Goal: Contribute content: Add original content to the website for others to see

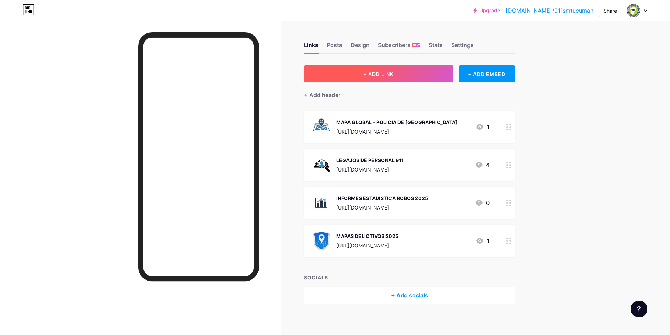
click at [394, 72] on span "+ ADD LINK" at bounding box center [378, 74] width 30 height 6
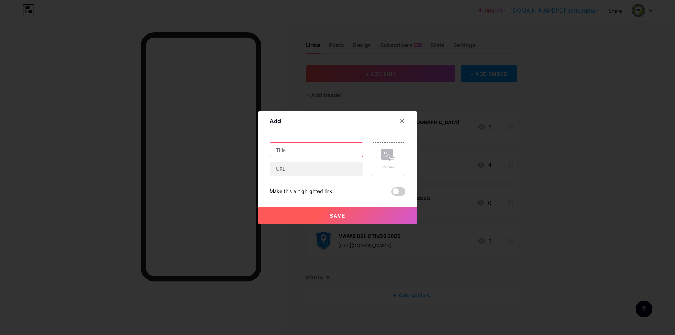
click at [299, 155] on input "text" at bounding box center [316, 150] width 93 height 14
type input "CROQUIS DE BOXES"
type input "|"
paste input "[URL][DOMAIN_NAME]"
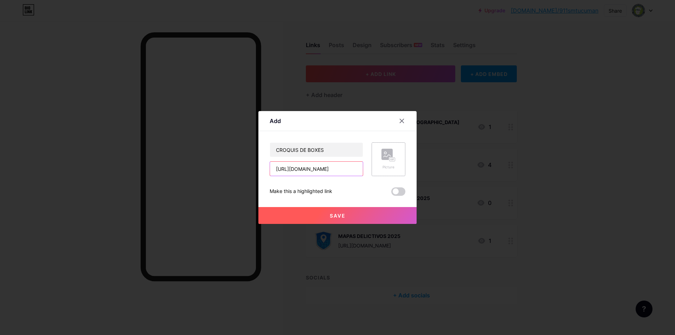
type input "[URL][DOMAIN_NAME]"
click at [402, 160] on div "Picture" at bounding box center [389, 159] width 34 height 34
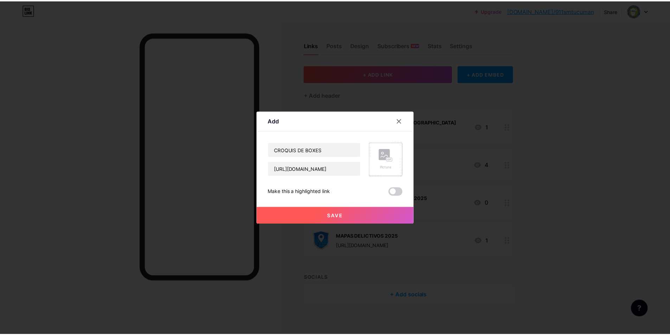
scroll to position [0, 0]
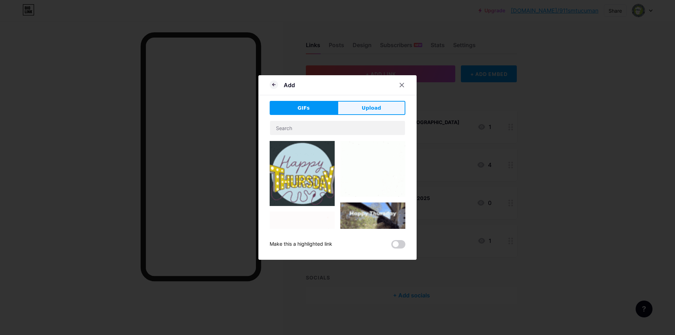
click at [362, 110] on span "Upload" at bounding box center [371, 107] width 19 height 7
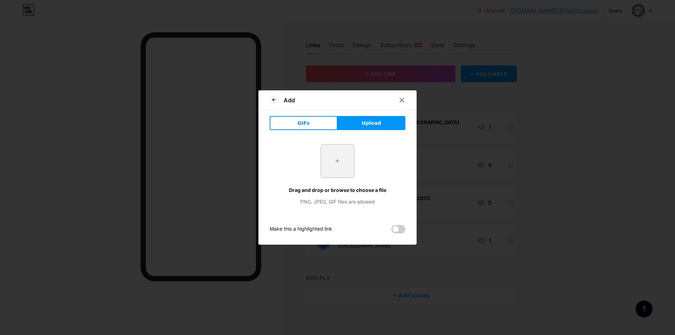
click at [334, 159] on input "file" at bounding box center [337, 161] width 33 height 33
type input "C:\fakepath\MAPA ICON.png"
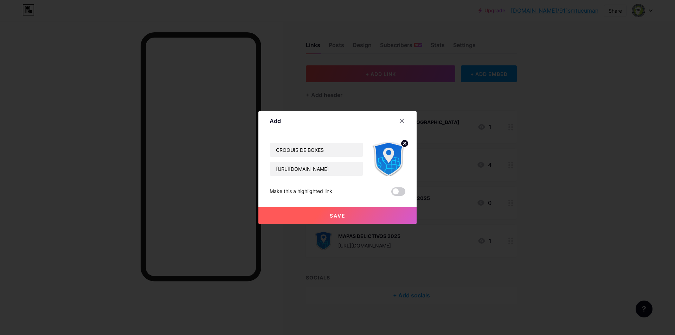
click at [404, 144] on icon at bounding box center [405, 143] width 2 height 2
click at [385, 155] on rect at bounding box center [387, 154] width 11 height 11
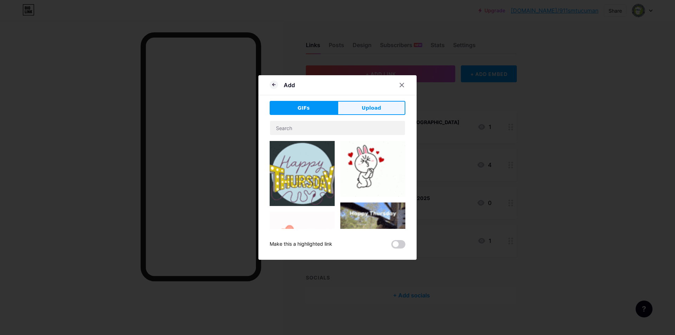
click at [362, 110] on span "Upload" at bounding box center [371, 107] width 19 height 7
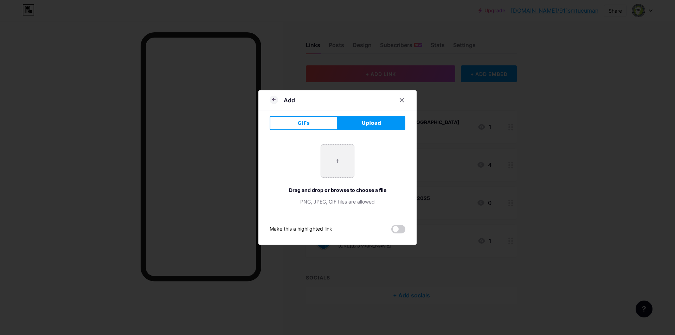
click at [341, 150] on input "file" at bounding box center [337, 161] width 33 height 33
type input "C:\fakepath\Logo 911.PNG"
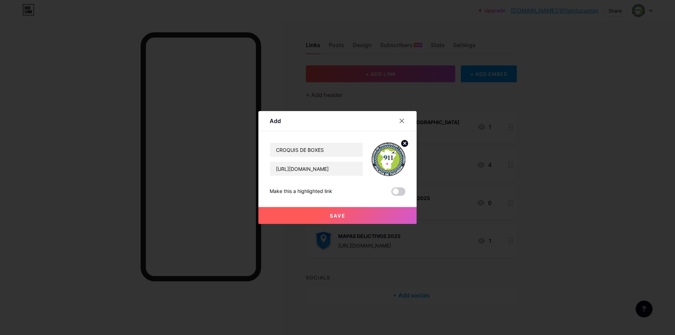
click at [332, 214] on span "Save" at bounding box center [338, 216] width 16 height 6
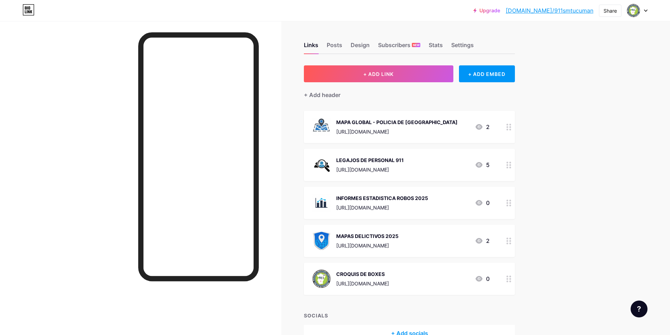
click at [575, 193] on div "Upgrade [DOMAIN_NAME]/911smt... [DOMAIN_NAME]/911smtucuman Share Switch account…" at bounding box center [335, 188] width 670 height 377
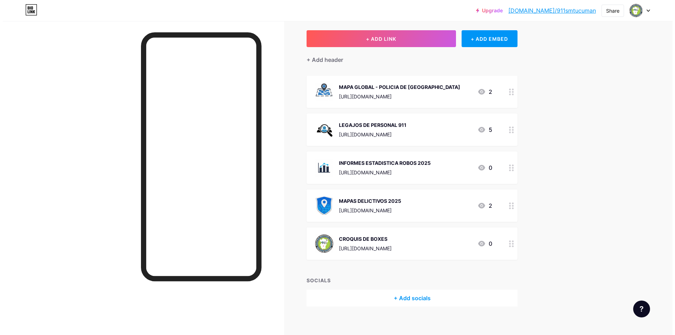
scroll to position [42, 0]
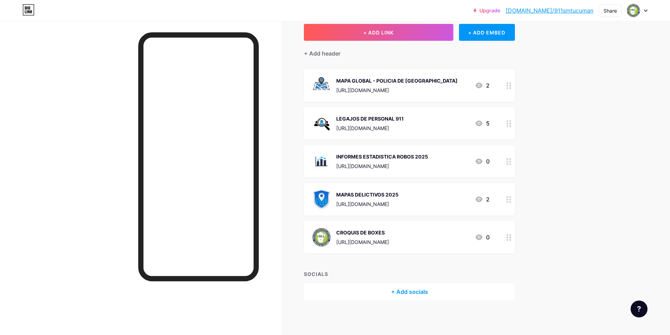
click at [397, 159] on div "INFORMES ESTADISTICA ROBOS 2025" at bounding box center [382, 156] width 92 height 7
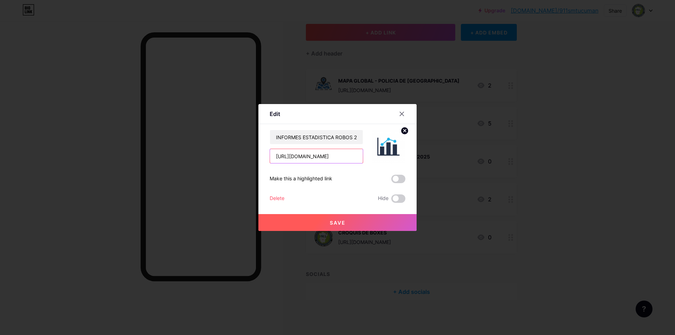
click at [324, 156] on input "[URL][DOMAIN_NAME]" at bounding box center [316, 156] width 93 height 14
paste input "[URL][DOMAIN_NAME]"
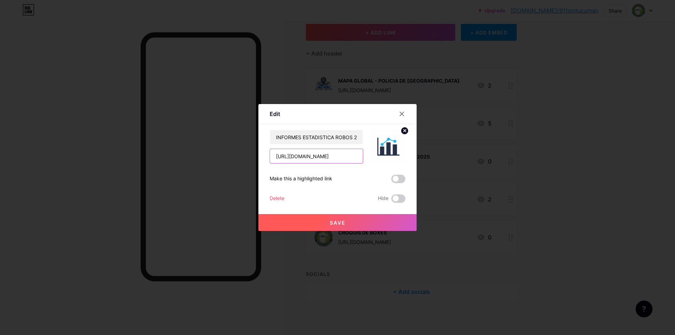
type input "[URL][DOMAIN_NAME]"
click at [332, 223] on span "Save" at bounding box center [338, 223] width 16 height 6
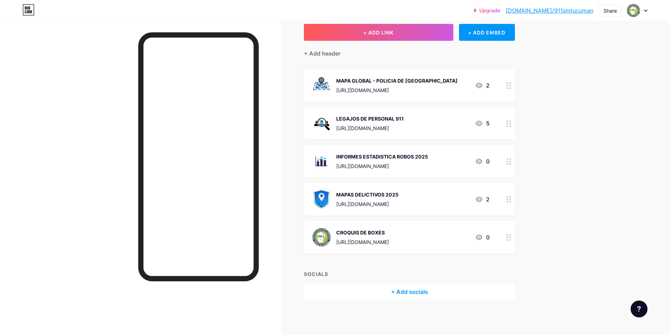
click at [389, 235] on div "CROQUIS DE BOXES" at bounding box center [362, 232] width 53 height 7
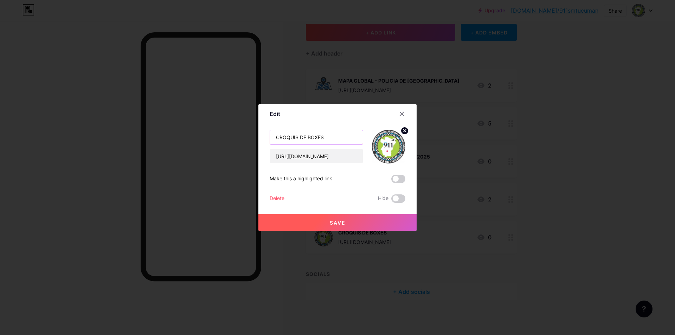
click at [323, 139] on input "CROQUIS DE BOXES" at bounding box center [316, 137] width 93 height 14
type input "CROQUIS DE BOXES - AREA VISUALIZACION"
click at [330, 223] on span "Save" at bounding box center [338, 223] width 16 height 6
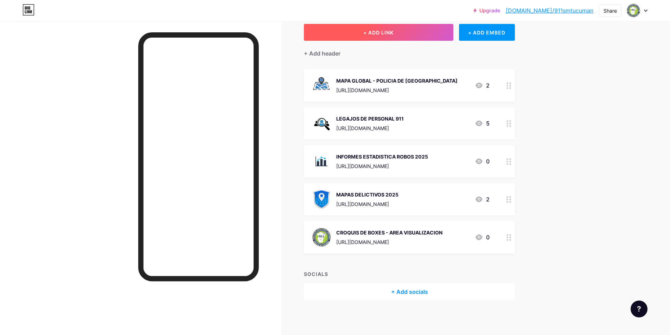
click at [414, 34] on button "+ ADD LINK" at bounding box center [379, 32] width 150 height 17
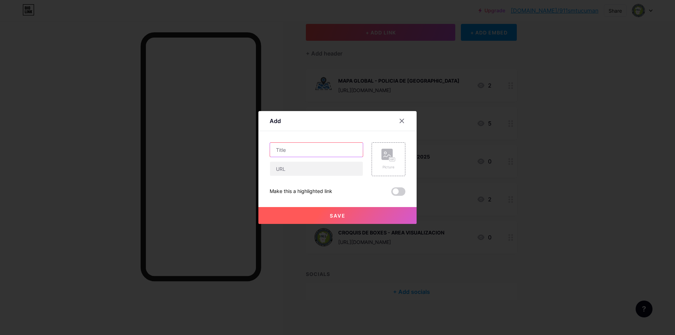
click at [295, 149] on input "text" at bounding box center [316, 150] width 93 height 14
type input "E"
type input "ESTADO DE CAMARAS A LA FECHA"
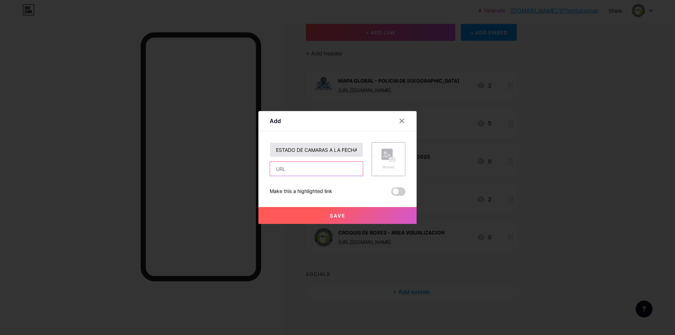
paste input "[URL][DOMAIN_NAME]"
type input "[URL][DOMAIN_NAME]"
click at [394, 159] on div "Picture" at bounding box center [389, 159] width 34 height 34
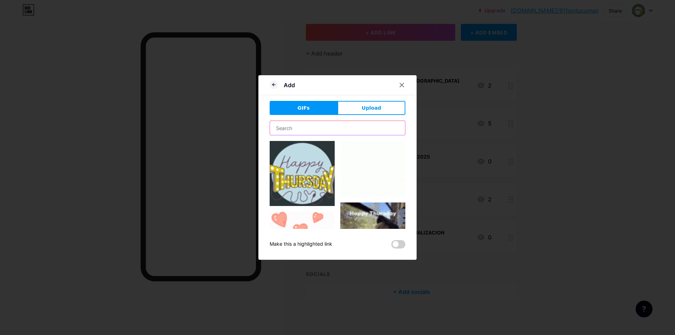
click at [344, 126] on input "text" at bounding box center [337, 128] width 135 height 14
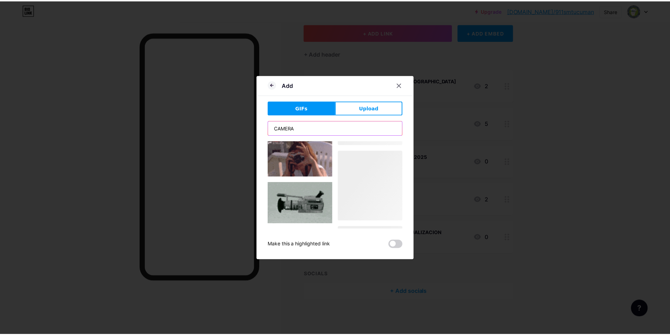
scroll to position [1428, 0]
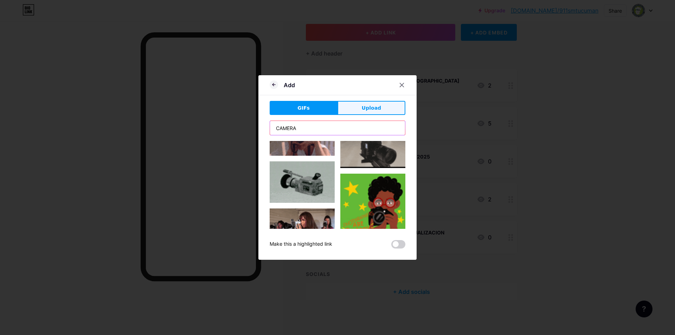
type input "CAMERA"
click at [349, 110] on button "Upload" at bounding box center [372, 108] width 68 height 14
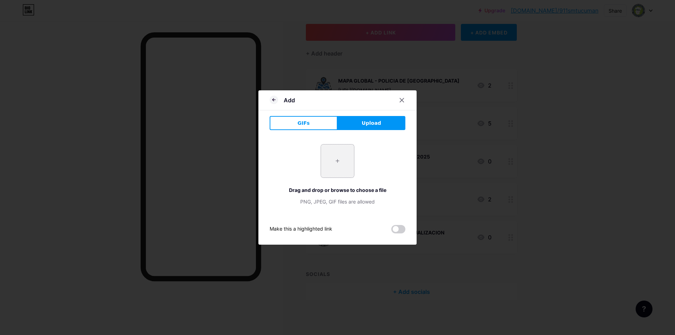
click at [341, 161] on input "file" at bounding box center [337, 161] width 33 height 33
click at [333, 159] on input "file" at bounding box center [337, 161] width 33 height 33
type input "C:\fakepath\CAMARA ICON.jpg"
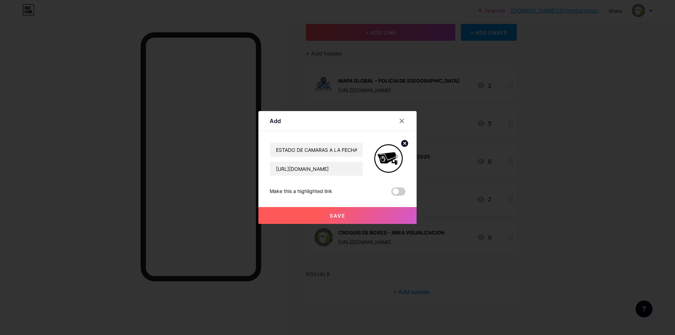
click at [344, 212] on button "Save" at bounding box center [338, 215] width 158 height 17
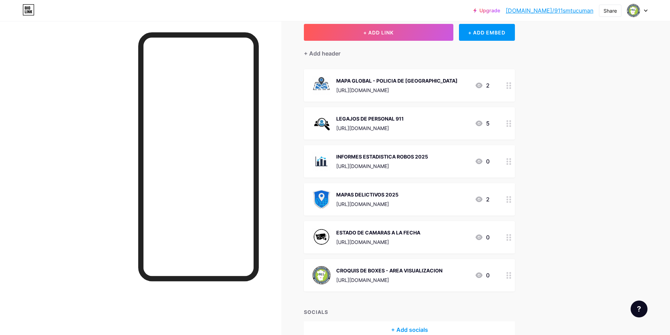
click at [572, 214] on div "Upgrade [DOMAIN_NAME]/911smt... [DOMAIN_NAME]/911smtucuman Share Switch account…" at bounding box center [335, 165] width 670 height 415
